Goal: Book appointment/travel/reservation

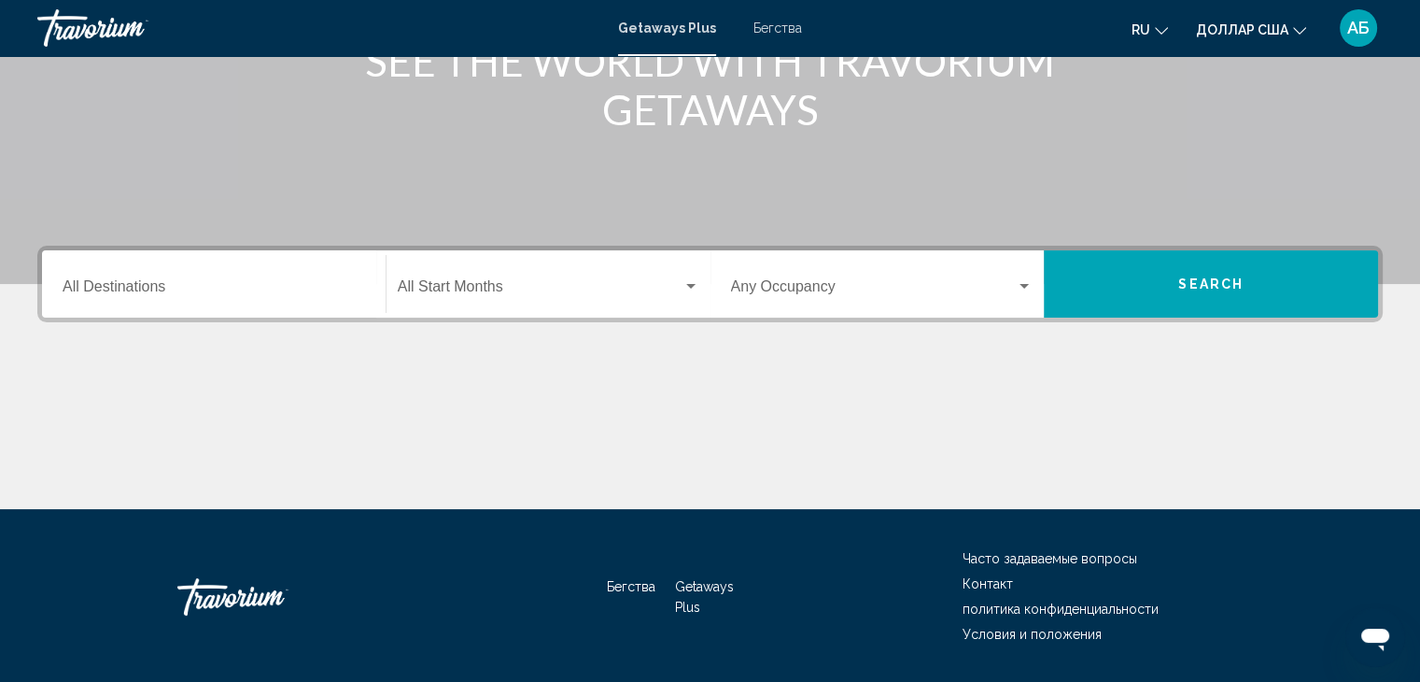
scroll to position [280, 0]
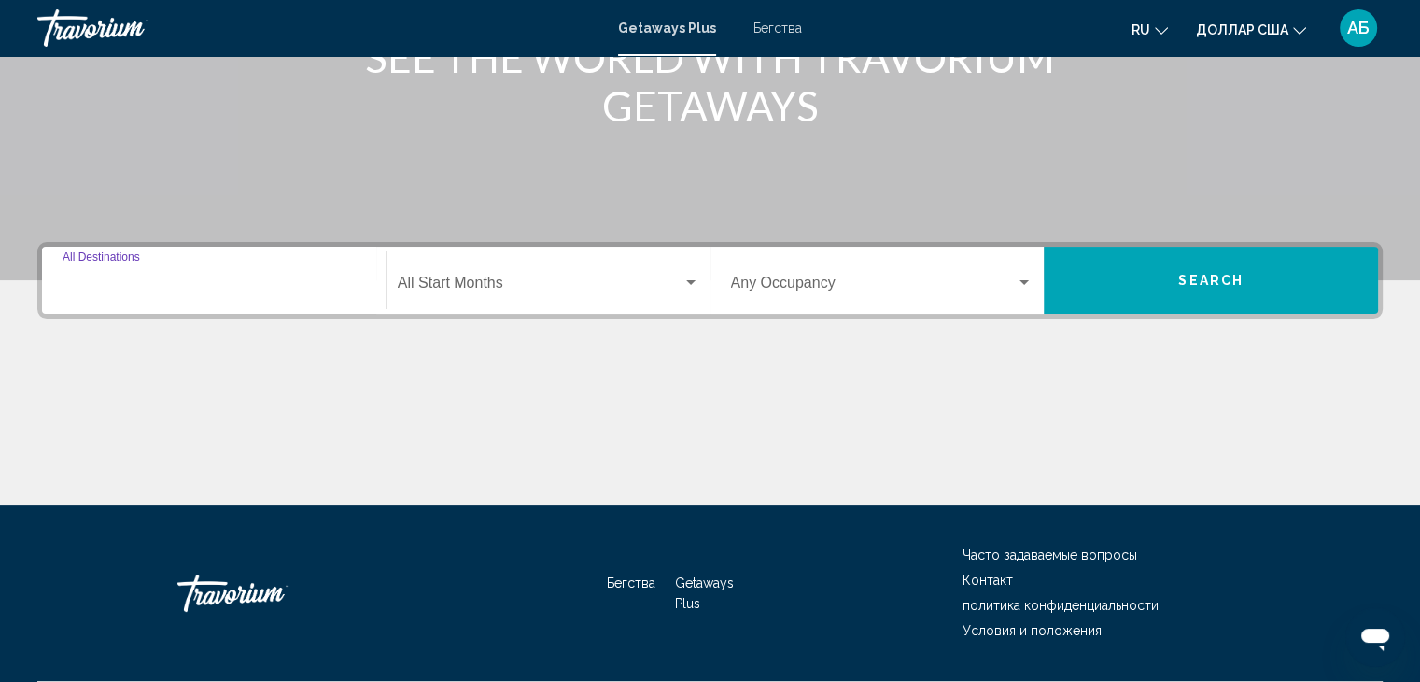
click at [66, 287] on input "Destination All Destinations" at bounding box center [214, 286] width 303 height 17
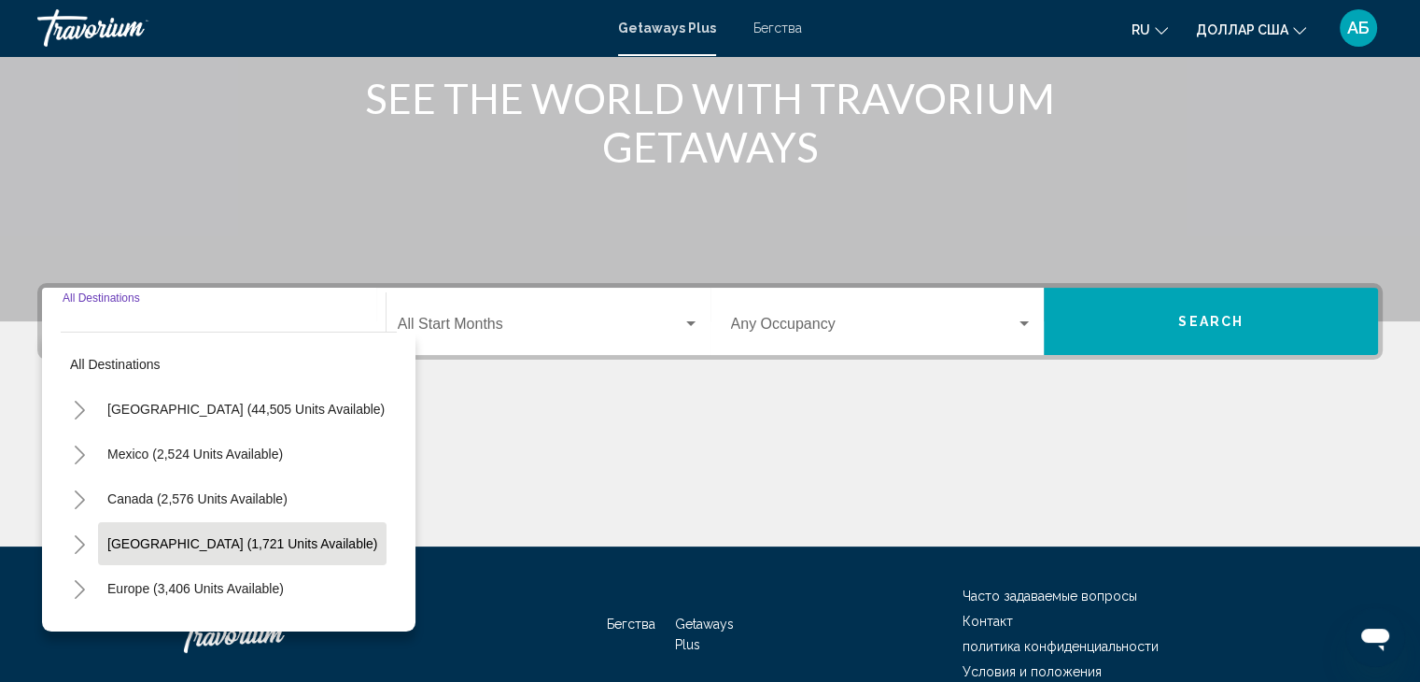
scroll to position [332, 0]
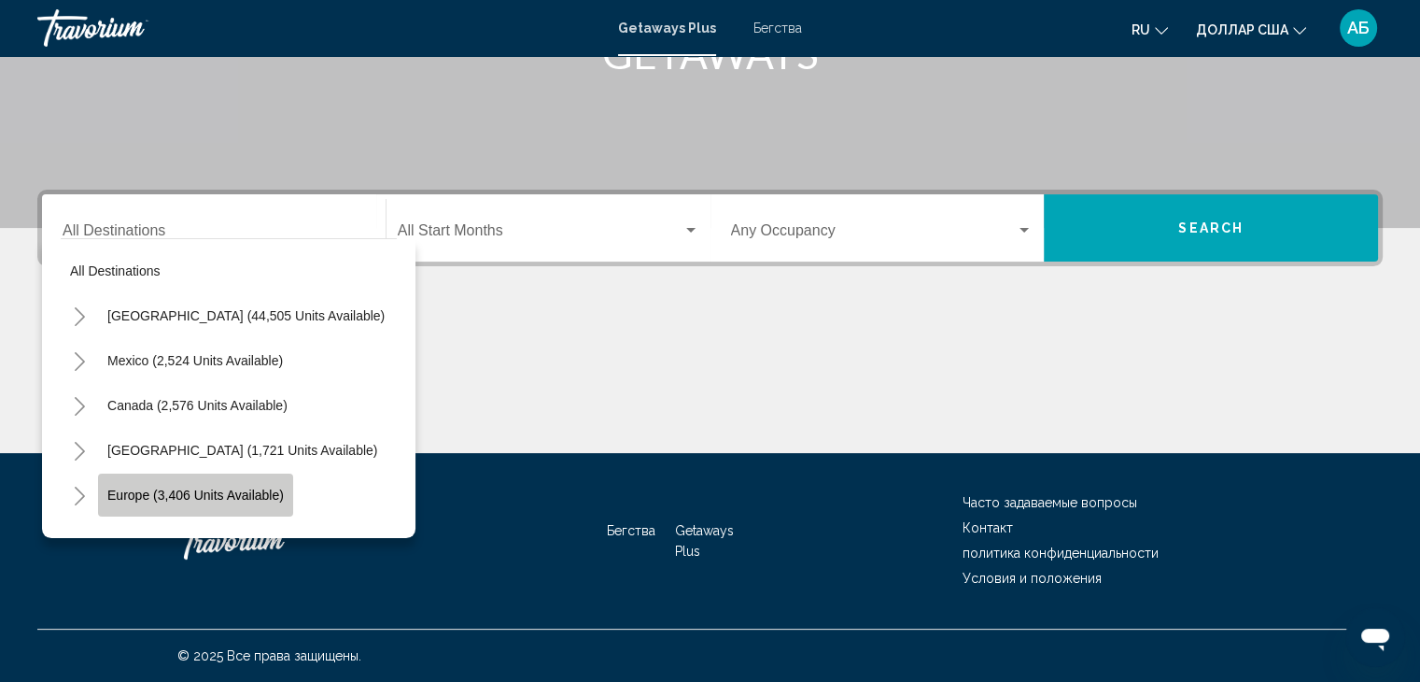
click at [194, 496] on span "Europe (3,406 units available)" at bounding box center [195, 494] width 176 height 15
type input "**********"
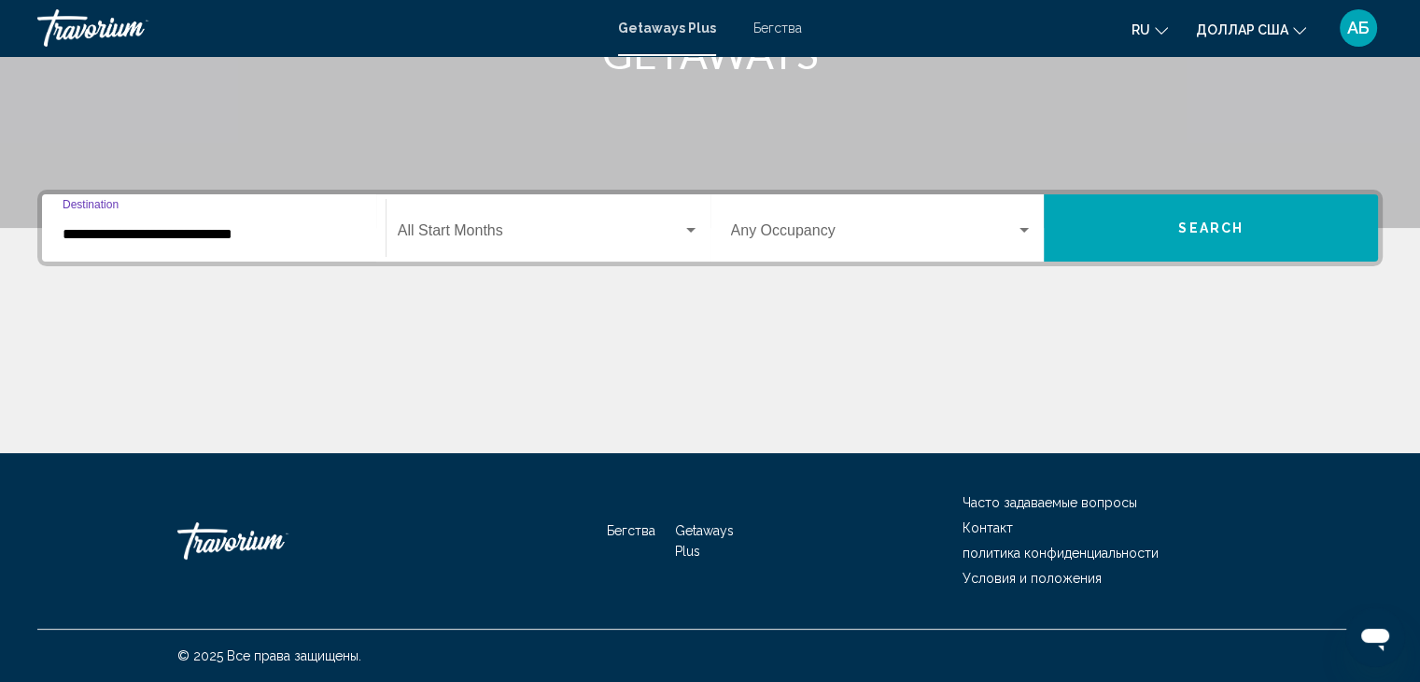
click at [693, 229] on div "Виджет поиска" at bounding box center [690, 230] width 9 height 5
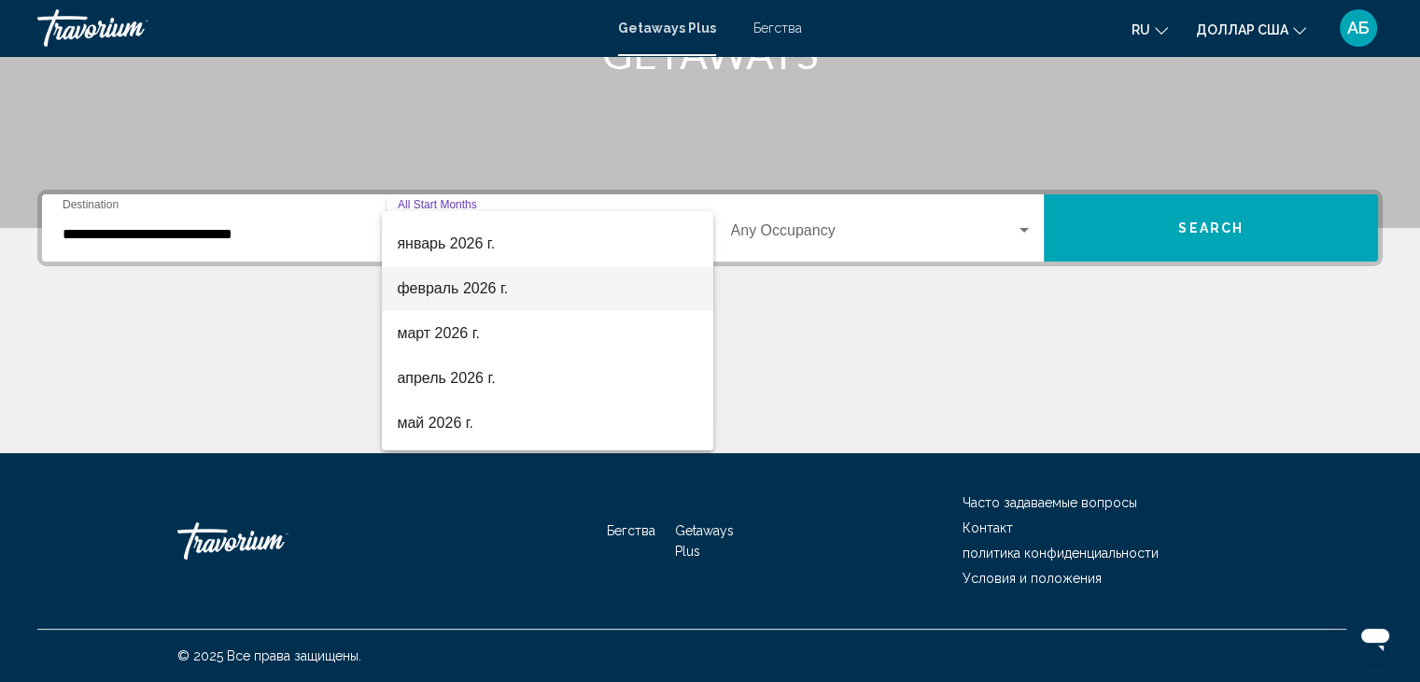
scroll to position [228, 0]
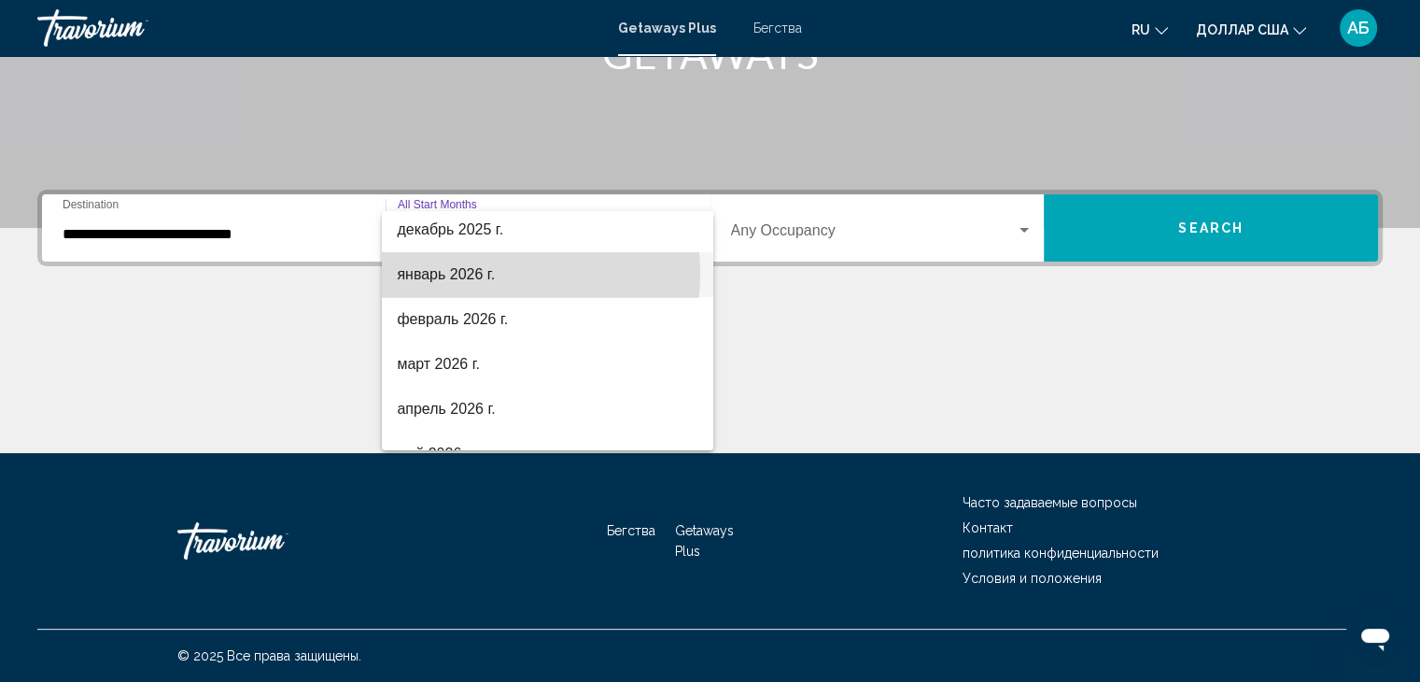
click at [459, 274] on font "январь 2026 г." at bounding box center [446, 274] width 98 height 16
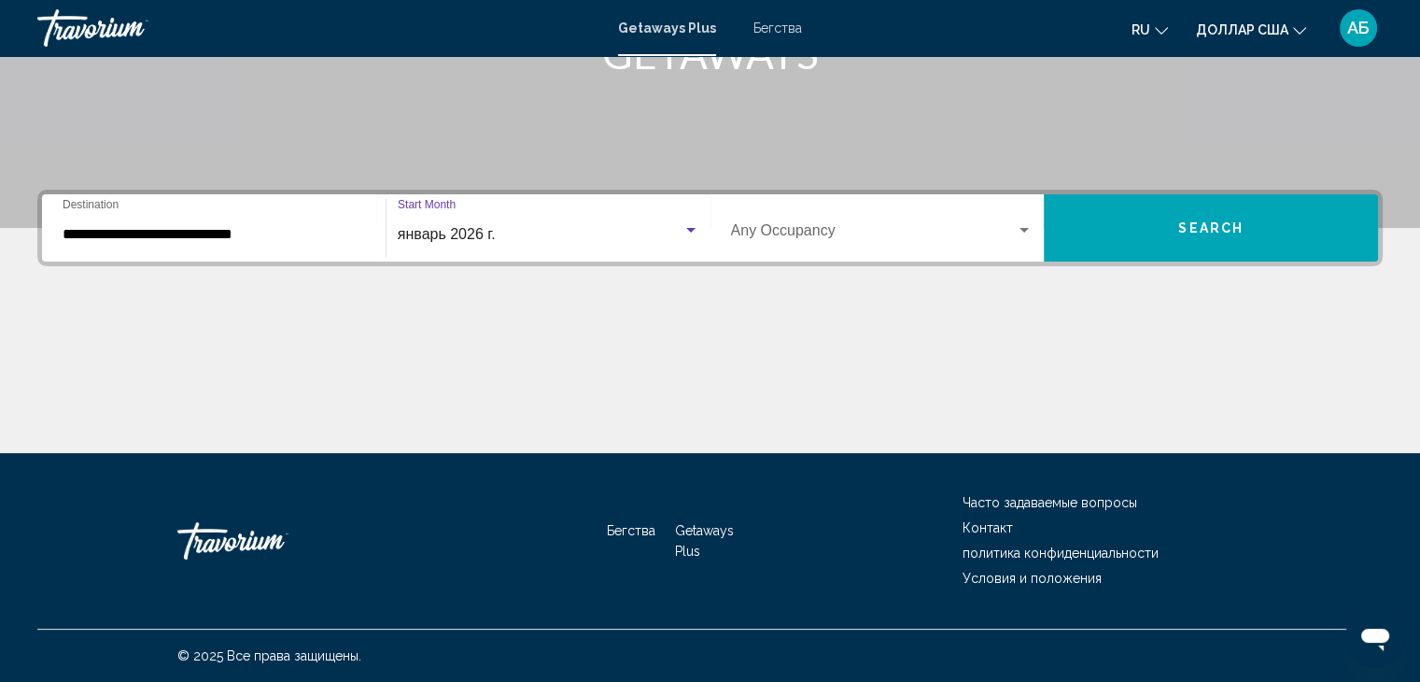
click at [1031, 221] on div "Occupancy Any Occupancy" at bounding box center [882, 228] width 303 height 59
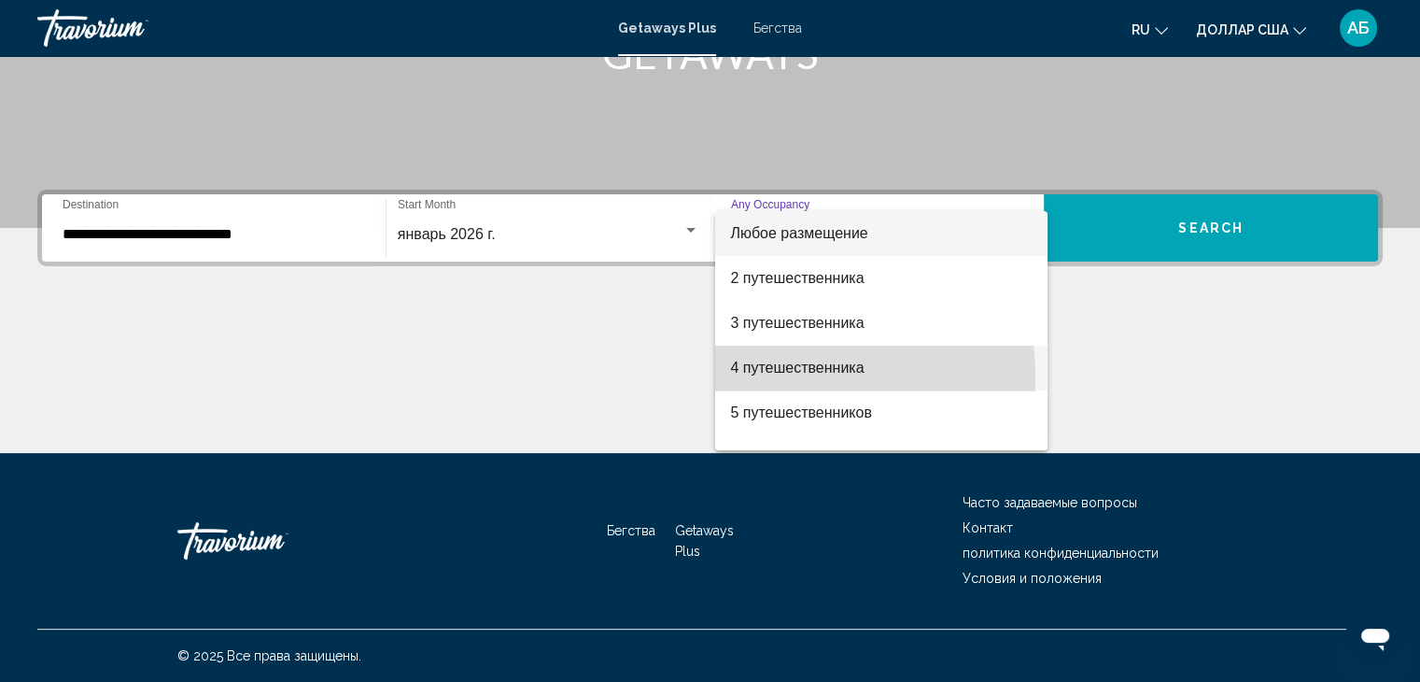
click at [766, 376] on span "4 путешественника" at bounding box center [881, 367] width 303 height 45
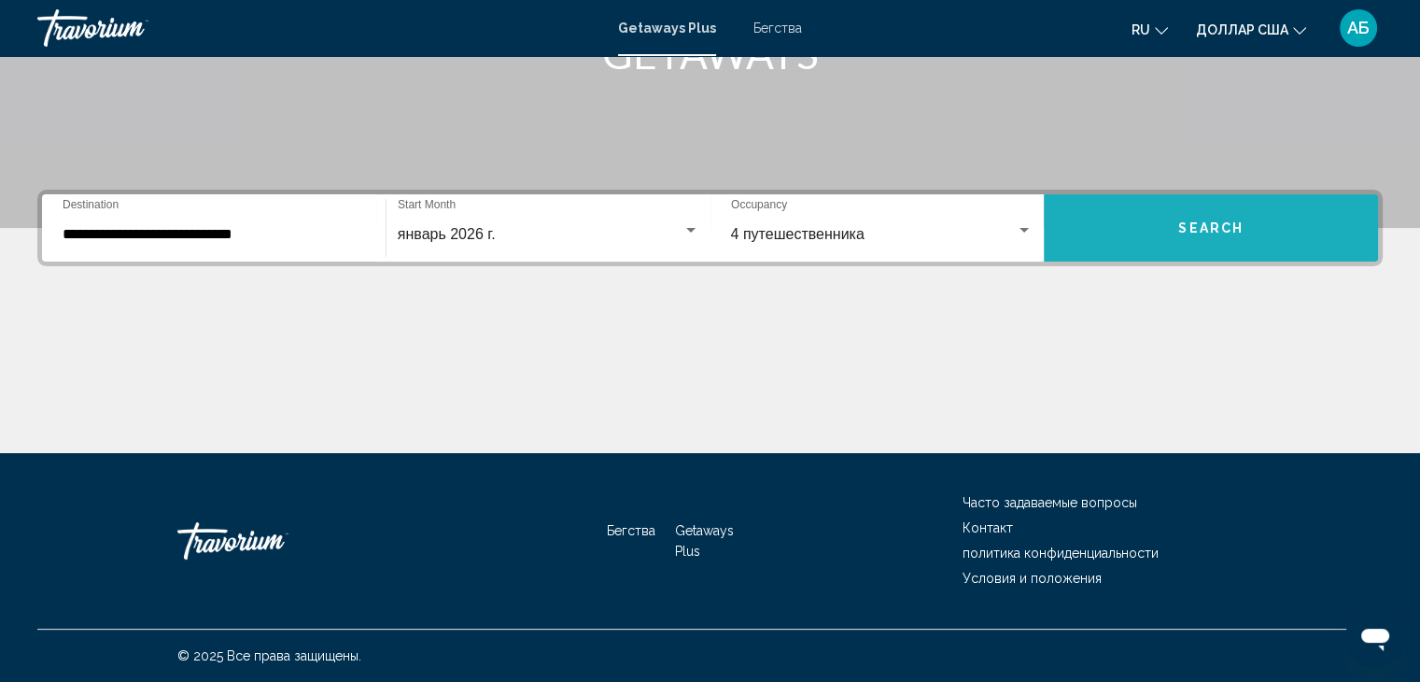
click at [1196, 202] on button "Search" at bounding box center [1211, 227] width 334 height 67
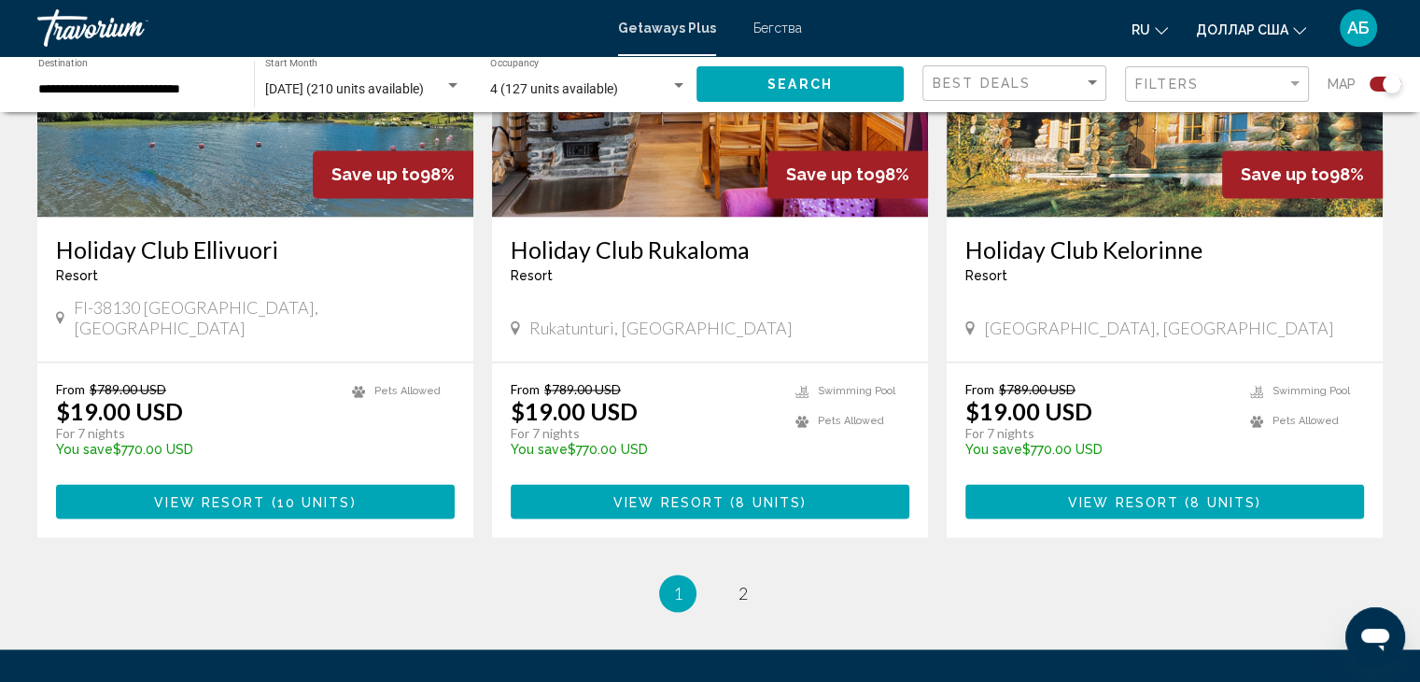
scroll to position [2845, 0]
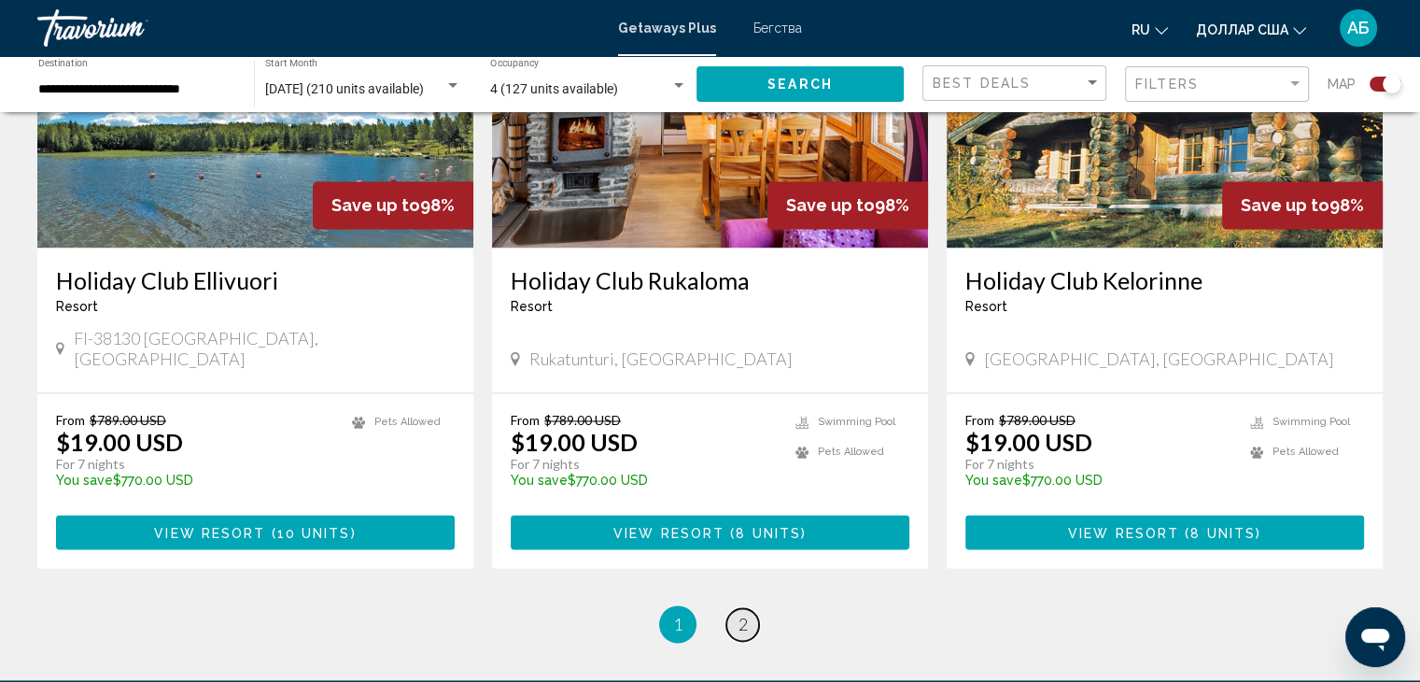
click at [744, 613] on span "2" at bounding box center [743, 623] width 9 height 21
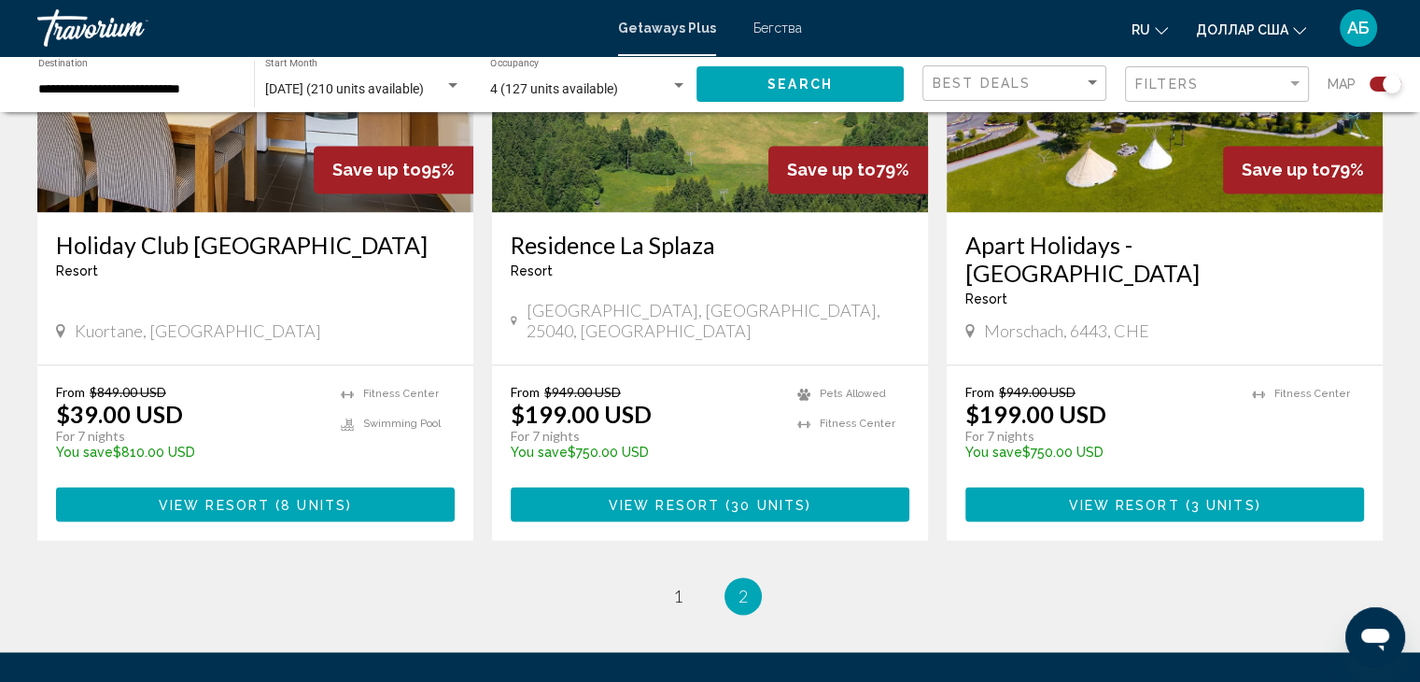
scroll to position [2894, 0]
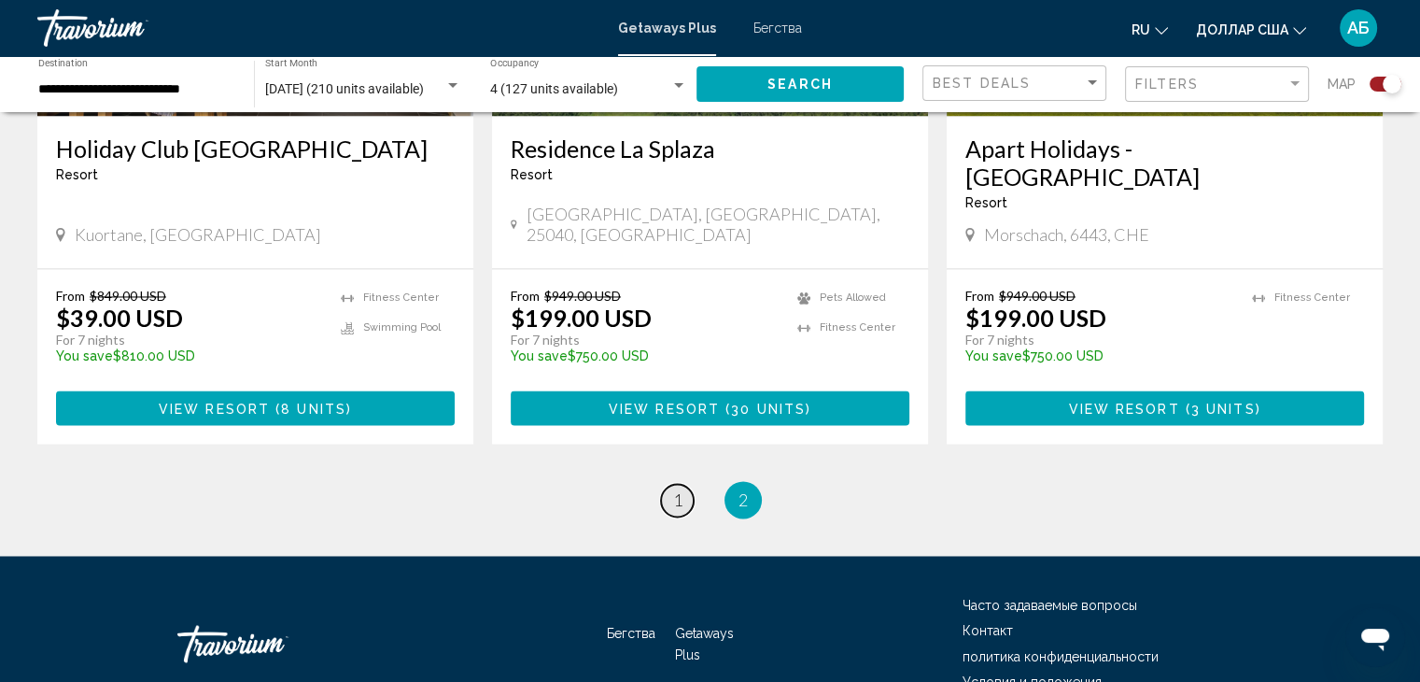
click at [672, 484] on link "page 1" at bounding box center [677, 500] width 33 height 33
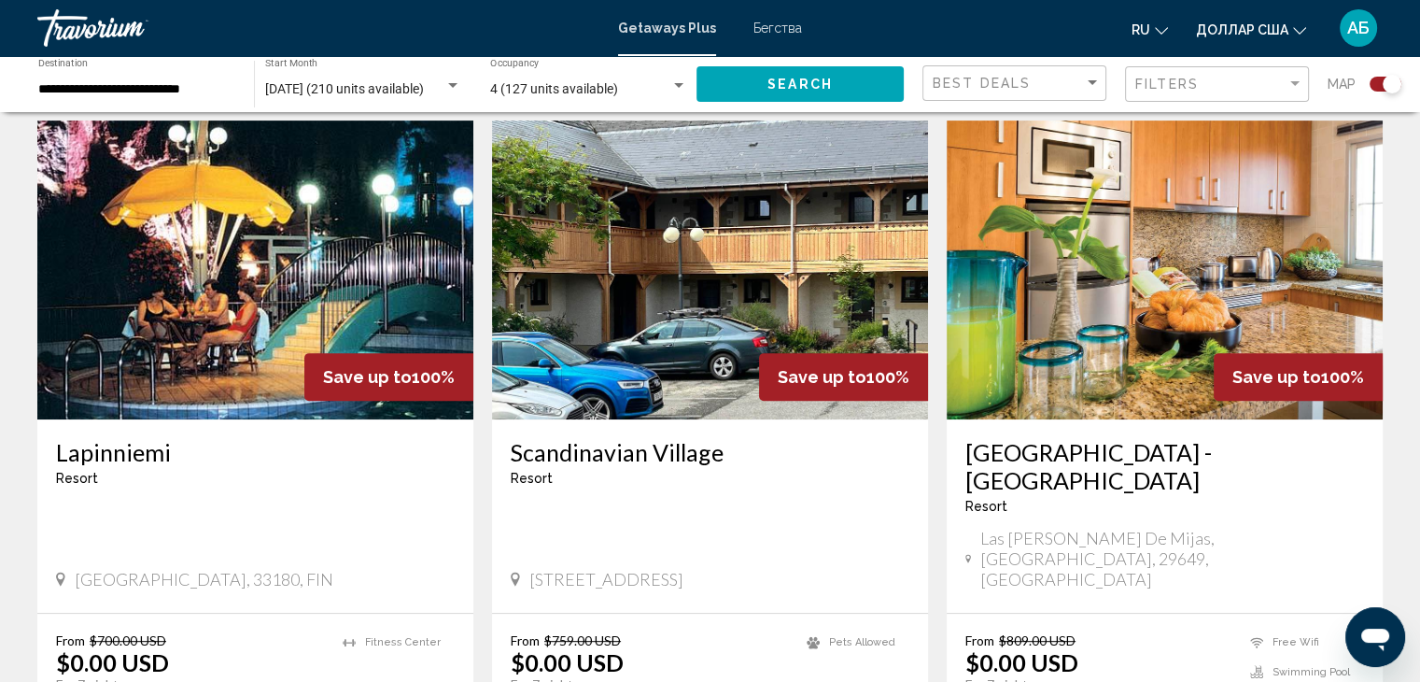
scroll to position [654, 0]
